Goal: Task Accomplishment & Management: Manage account settings

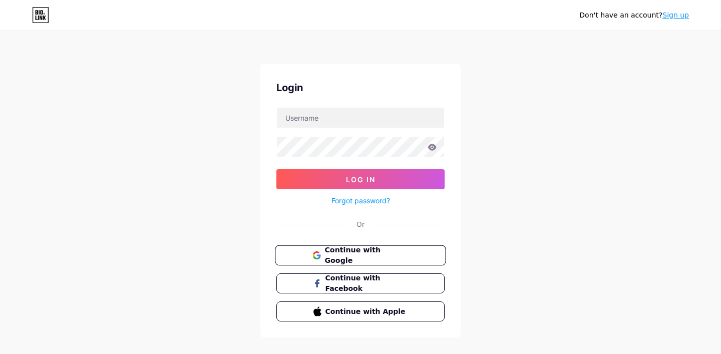
click at [371, 250] on span "Continue with Google" at bounding box center [366, 256] width 84 height 22
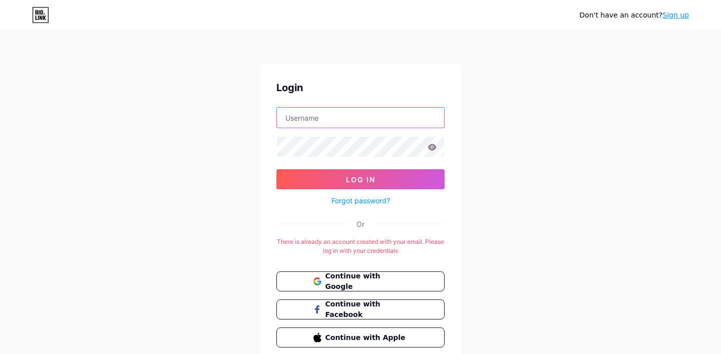
click at [361, 119] on input "text" at bounding box center [360, 118] width 167 height 20
type input "[EMAIL_ADDRESS][DOMAIN_NAME]"
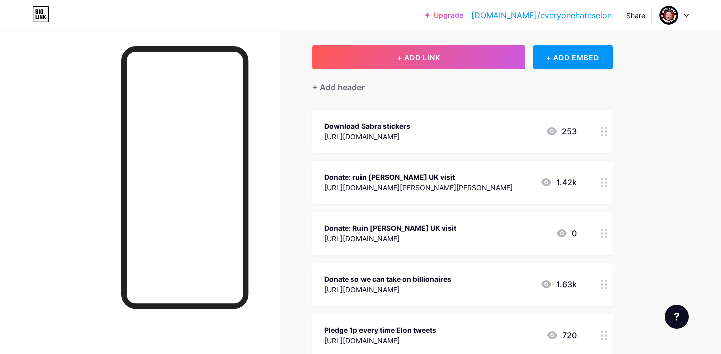
scroll to position [56, 0]
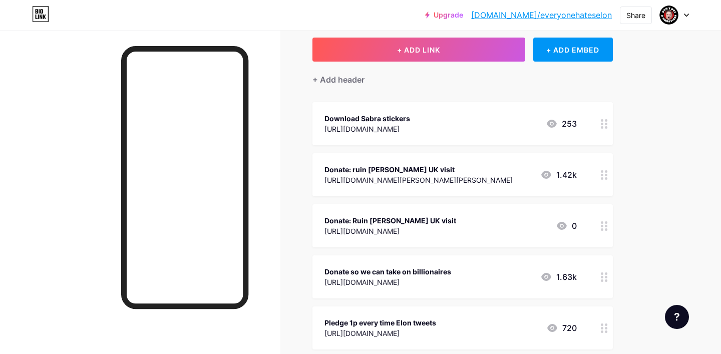
click at [561, 231] on icon at bounding box center [562, 226] width 12 height 12
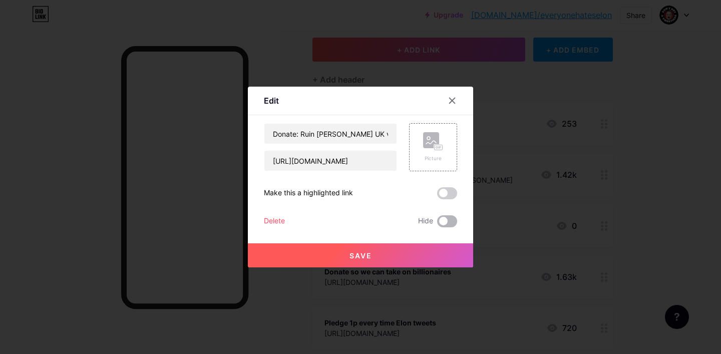
click at [446, 221] on span at bounding box center [447, 221] width 20 height 12
click at [437, 224] on input "checkbox" at bounding box center [437, 224] width 0 height 0
click at [399, 256] on button "Save" at bounding box center [360, 255] width 225 height 24
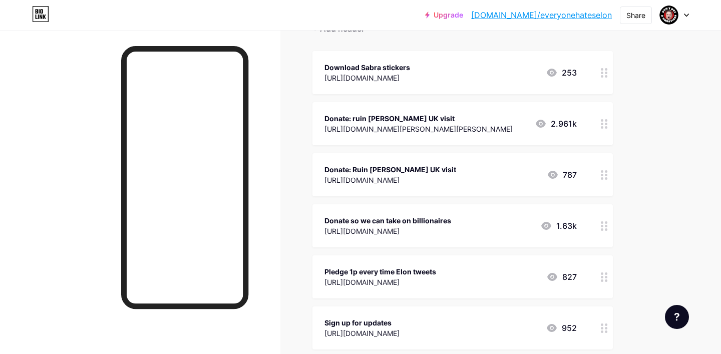
scroll to position [108, 0]
